Goal: Task Accomplishment & Management: Complete application form

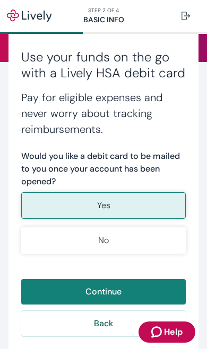
scroll to position [139, 0]
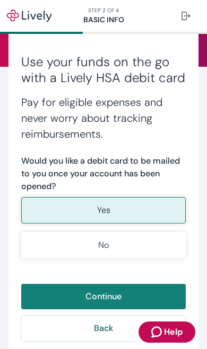
click at [124, 246] on button "No" at bounding box center [103, 245] width 164 height 26
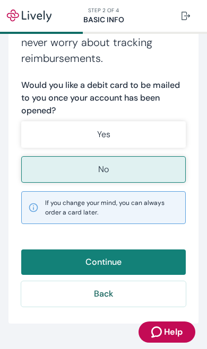
scroll to position [215, 0]
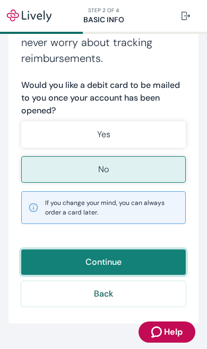
click at [125, 256] on button "Continue" at bounding box center [103, 261] width 164 height 25
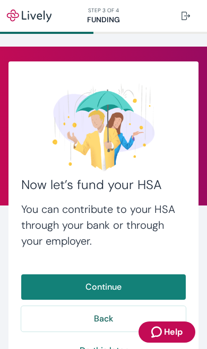
click at [116, 284] on button "Continue" at bounding box center [103, 286] width 164 height 25
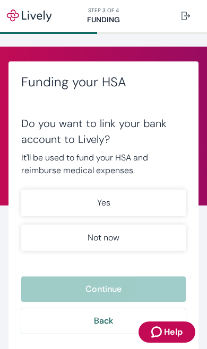
click at [82, 239] on button "Not now" at bounding box center [103, 238] width 164 height 26
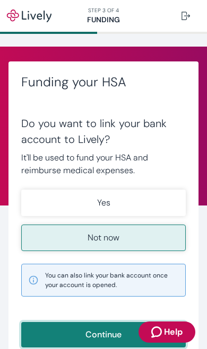
click at [100, 336] on button "Continue" at bounding box center [103, 334] width 164 height 25
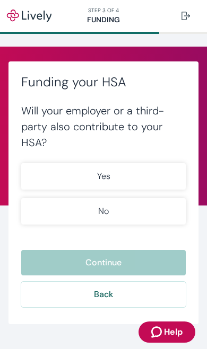
click at [76, 178] on button "Yes" at bounding box center [103, 176] width 164 height 26
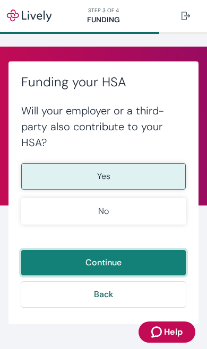
click at [115, 265] on button "Continue" at bounding box center [103, 262] width 164 height 25
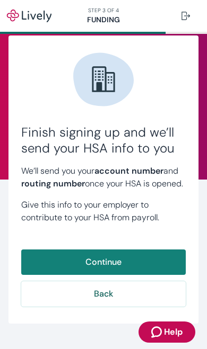
scroll to position [39, 0]
click at [100, 265] on button "Continue" at bounding box center [103, 261] width 164 height 25
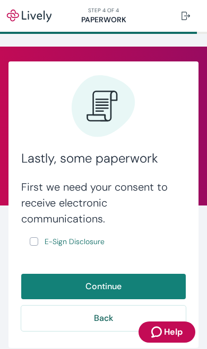
click at [34, 244] on input "E-Sign Disclosure" at bounding box center [34, 241] width 8 height 8
checkbox input "true"
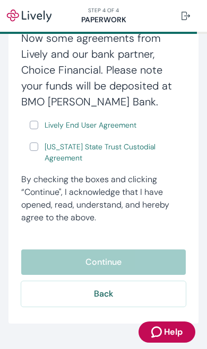
scroll to position [227, 0]
click at [43, 124] on link "Lively End User Agreement" at bounding box center [90, 125] width 96 height 13
click at [35, 123] on input "Lively End User Agreement" at bounding box center [34, 125] width 8 height 8
checkbox input "true"
click at [36, 150] on input "[US_STATE] State Trust Custodial Agreement" at bounding box center [34, 146] width 8 height 8
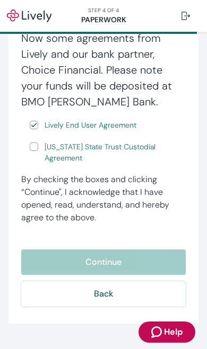
checkbox input "true"
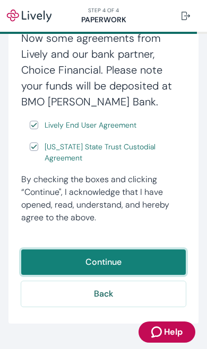
click at [112, 261] on button "Continue" at bounding box center [103, 261] width 164 height 25
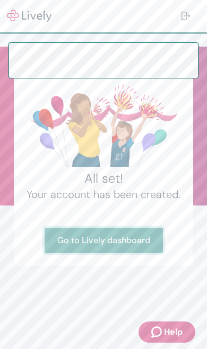
click at [94, 244] on link "Go to Lively dashboard" at bounding box center [103, 240] width 118 height 25
